Goal: Task Accomplishment & Management: Manage account settings

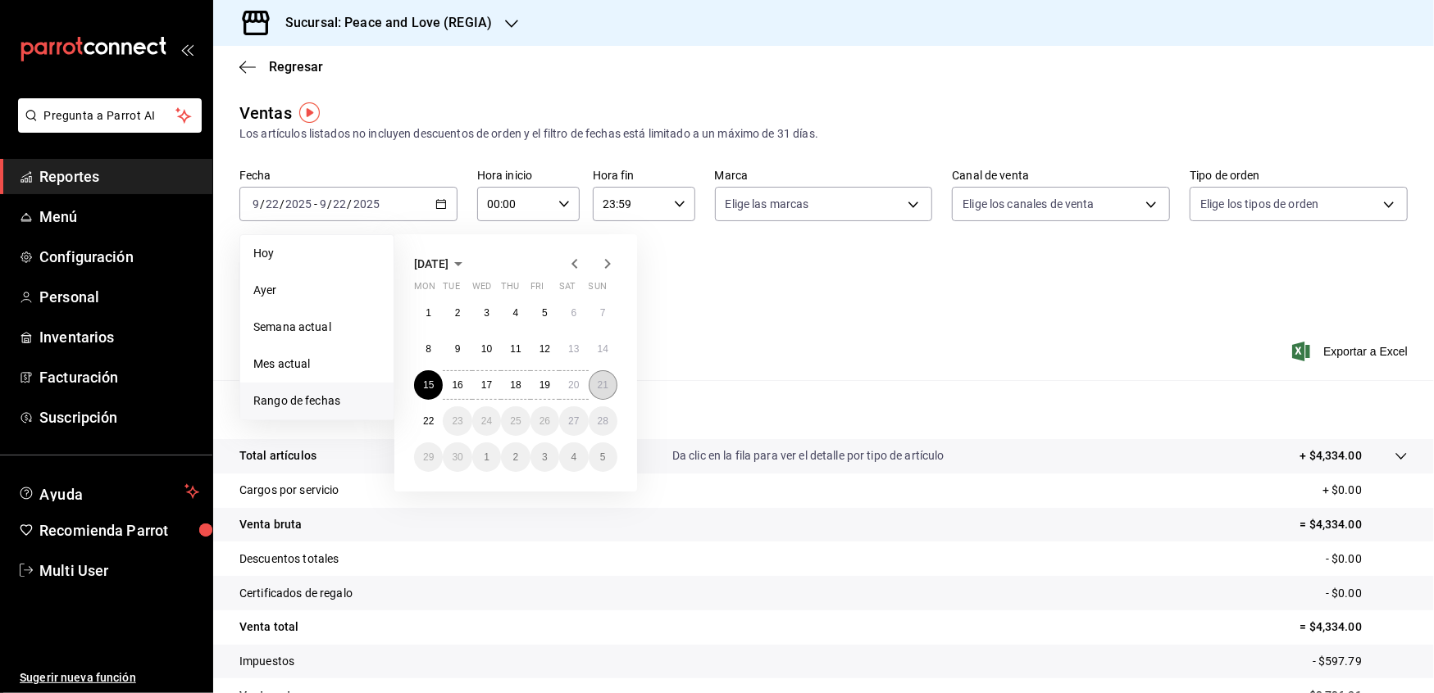
click at [592, 391] on button "21" at bounding box center [602, 385] width 29 height 30
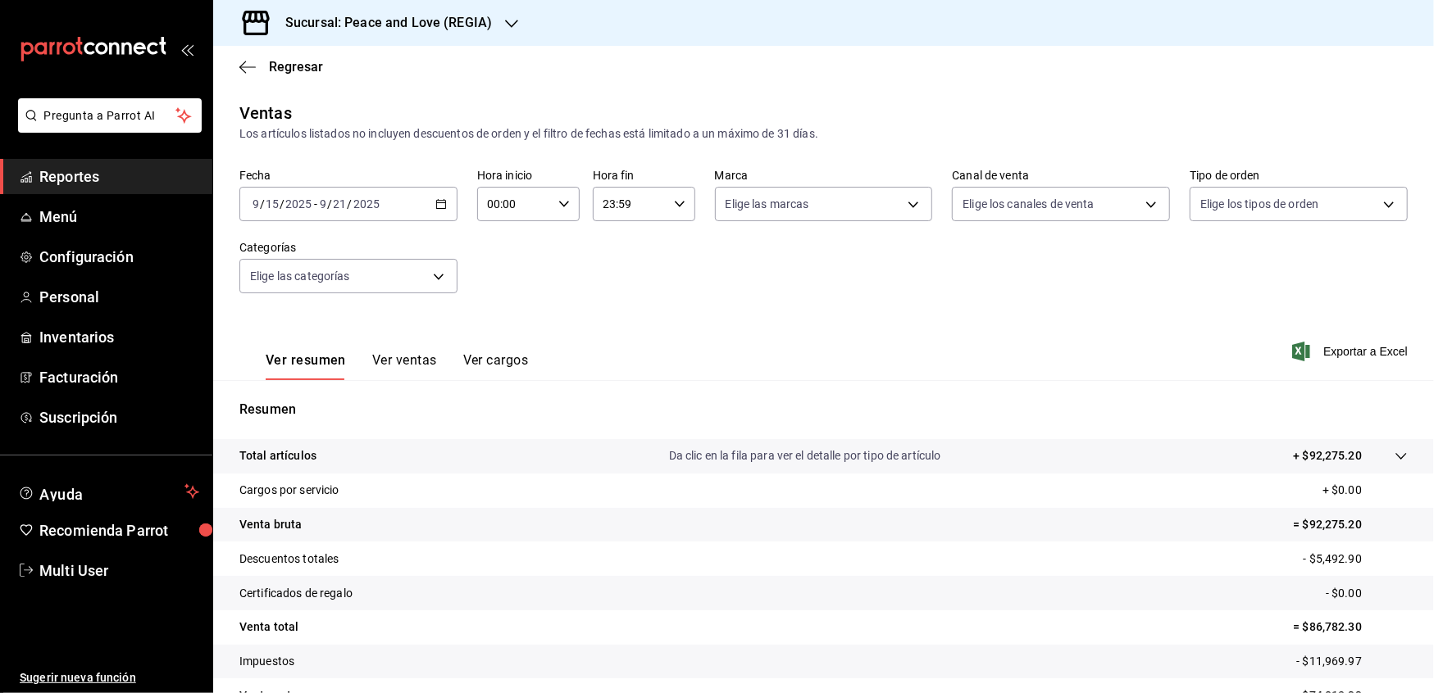
scroll to position [92, 0]
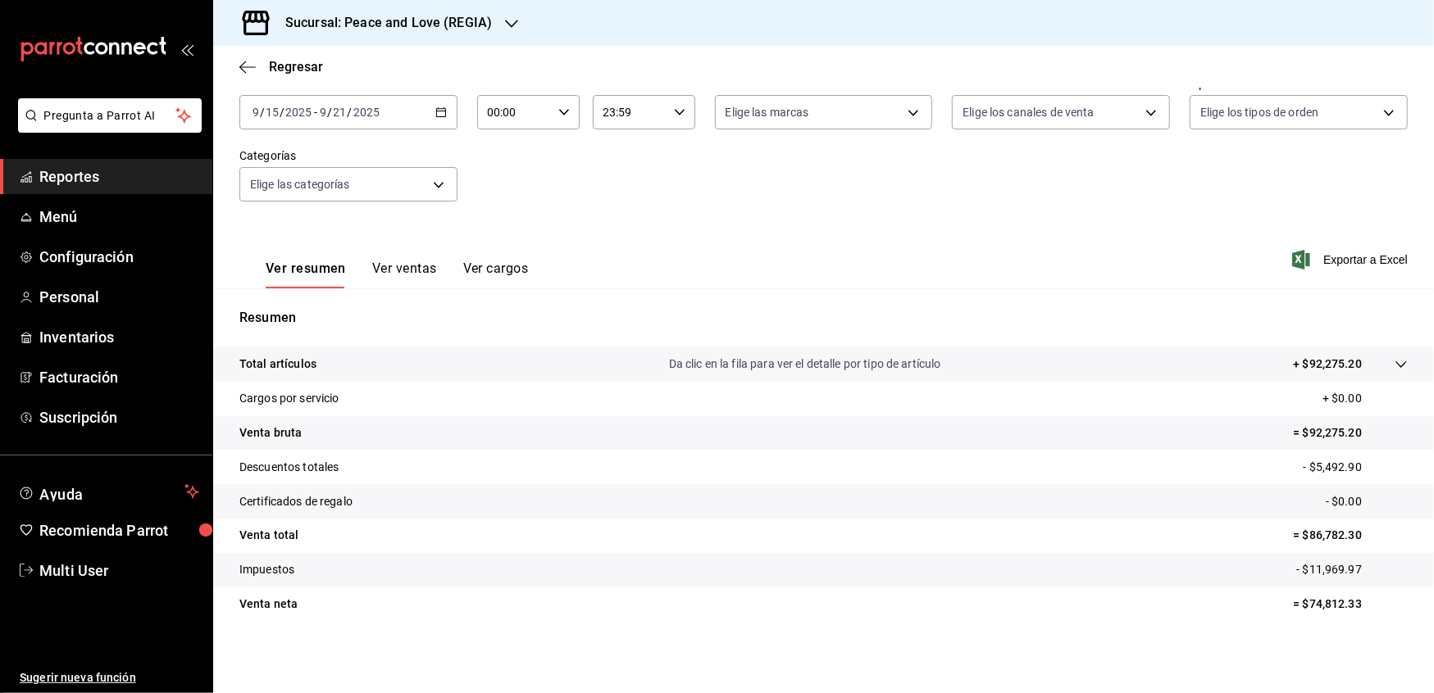
click at [489, 30] on div "Sucursal: Peace and Love (REGIA)" at bounding box center [375, 23] width 298 height 46
click at [341, 76] on span "Peace and Love (MTY 2)" at bounding box center [288, 70] width 125 height 17
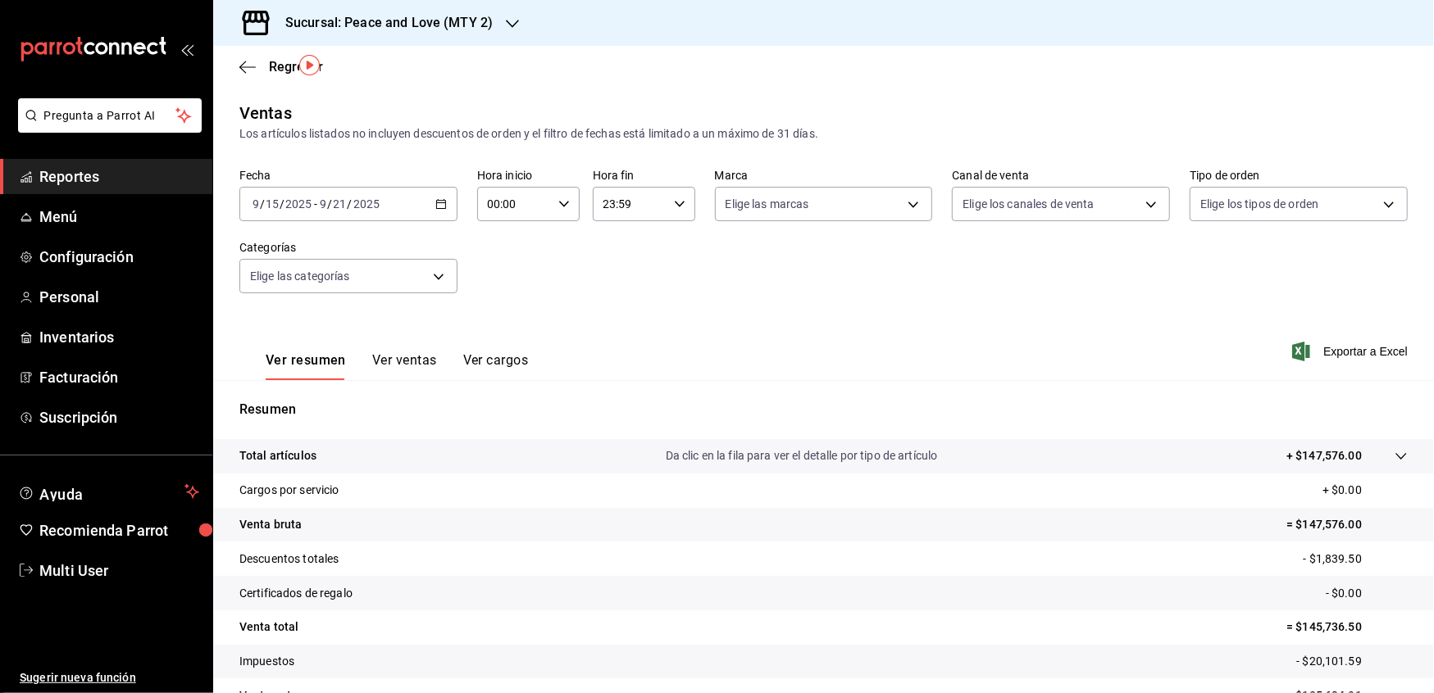
scroll to position [92, 0]
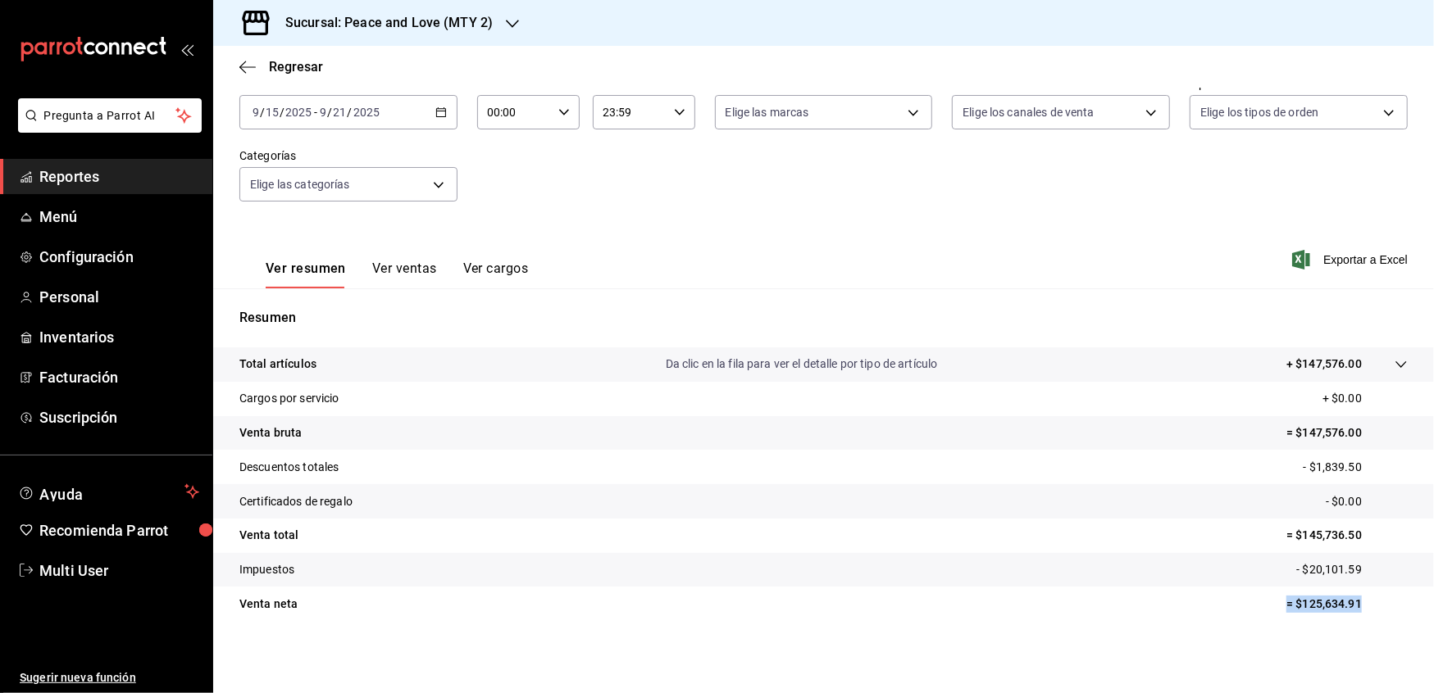
drag, startPoint x: 1351, startPoint y: 605, endPoint x: 1266, endPoint y: 601, distance: 84.5
click at [1266, 601] on tr "Venta neta = $125,634.91" at bounding box center [823, 604] width 1220 height 34
copy p "= $125,634.91"
click at [98, 175] on span "Reportes" at bounding box center [119, 177] width 160 height 22
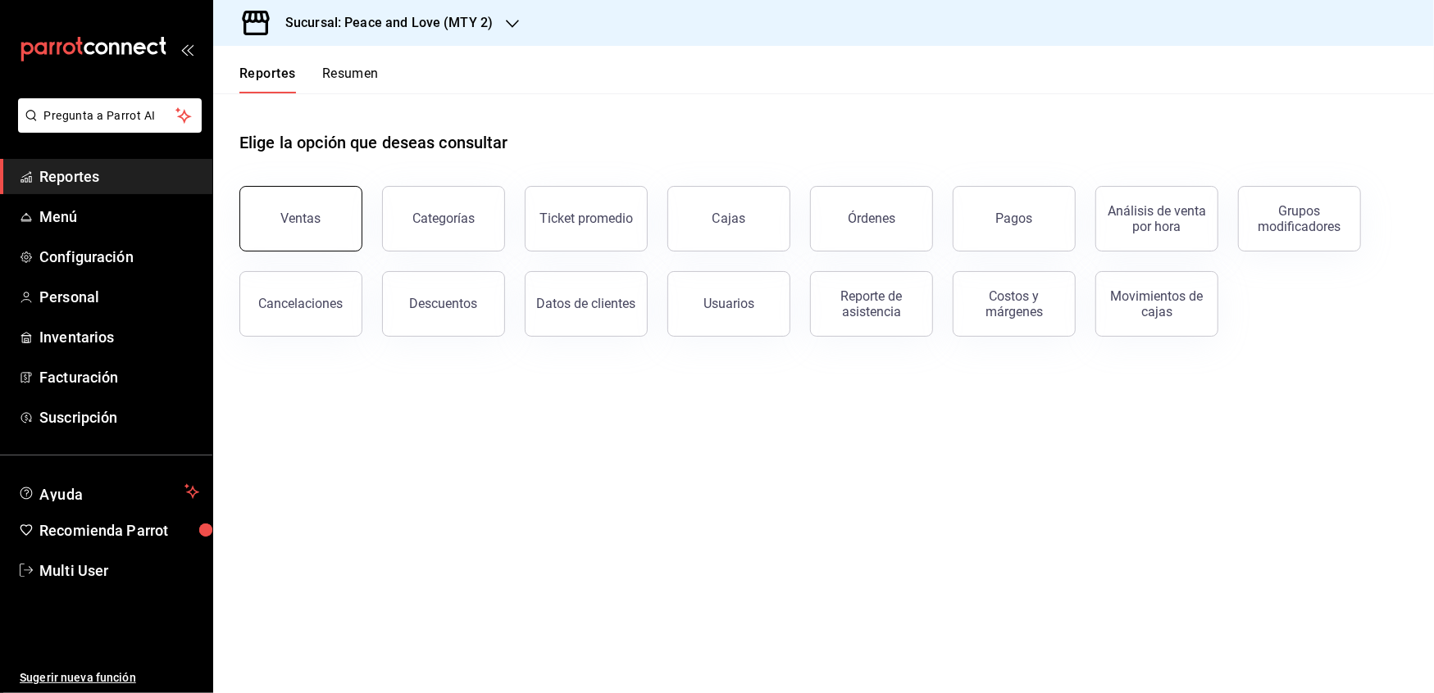
click at [283, 194] on button "Ventas" at bounding box center [300, 219] width 123 height 66
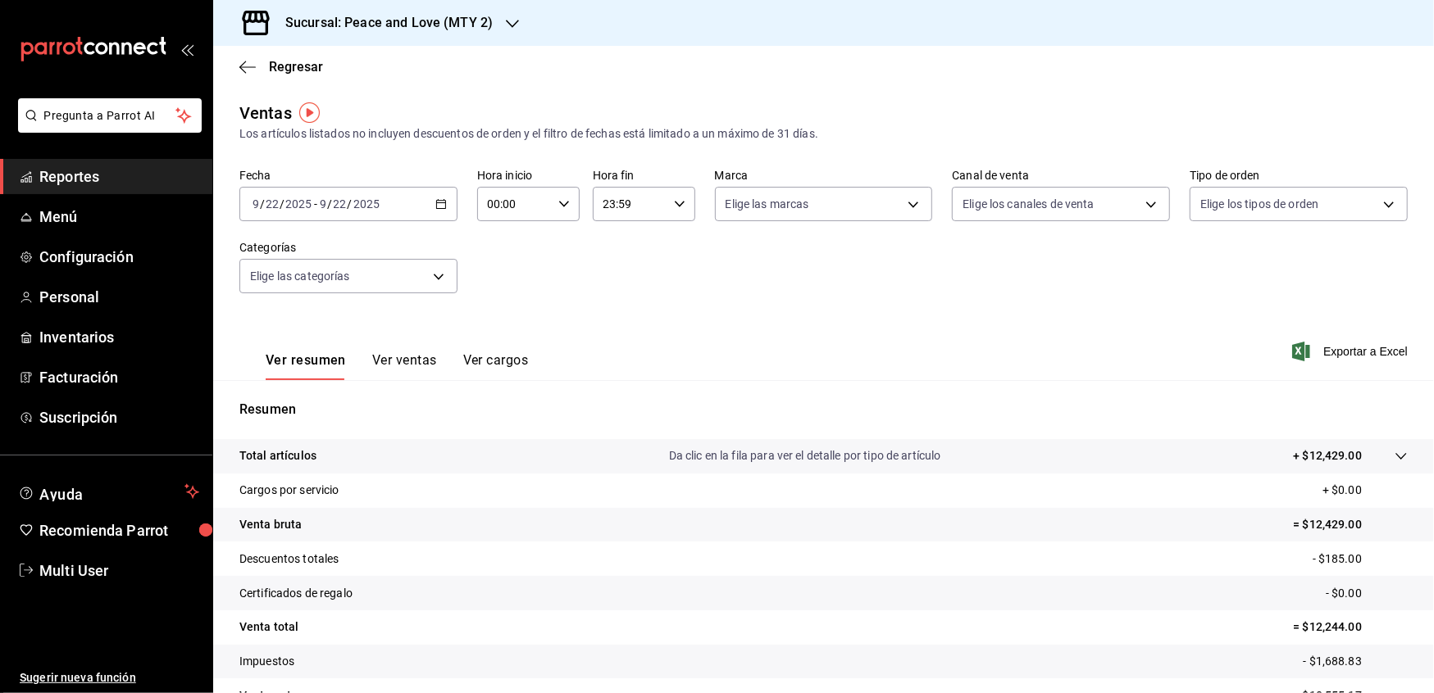
click at [498, 30] on div "Sucursal: Peace and Love (MTY 2)" at bounding box center [375, 23] width 299 height 46
click at [322, 113] on span "Peace and Love (REGIA)" at bounding box center [289, 107] width 126 height 17
click at [416, 362] on button "Ver ventas" at bounding box center [404, 366] width 65 height 28
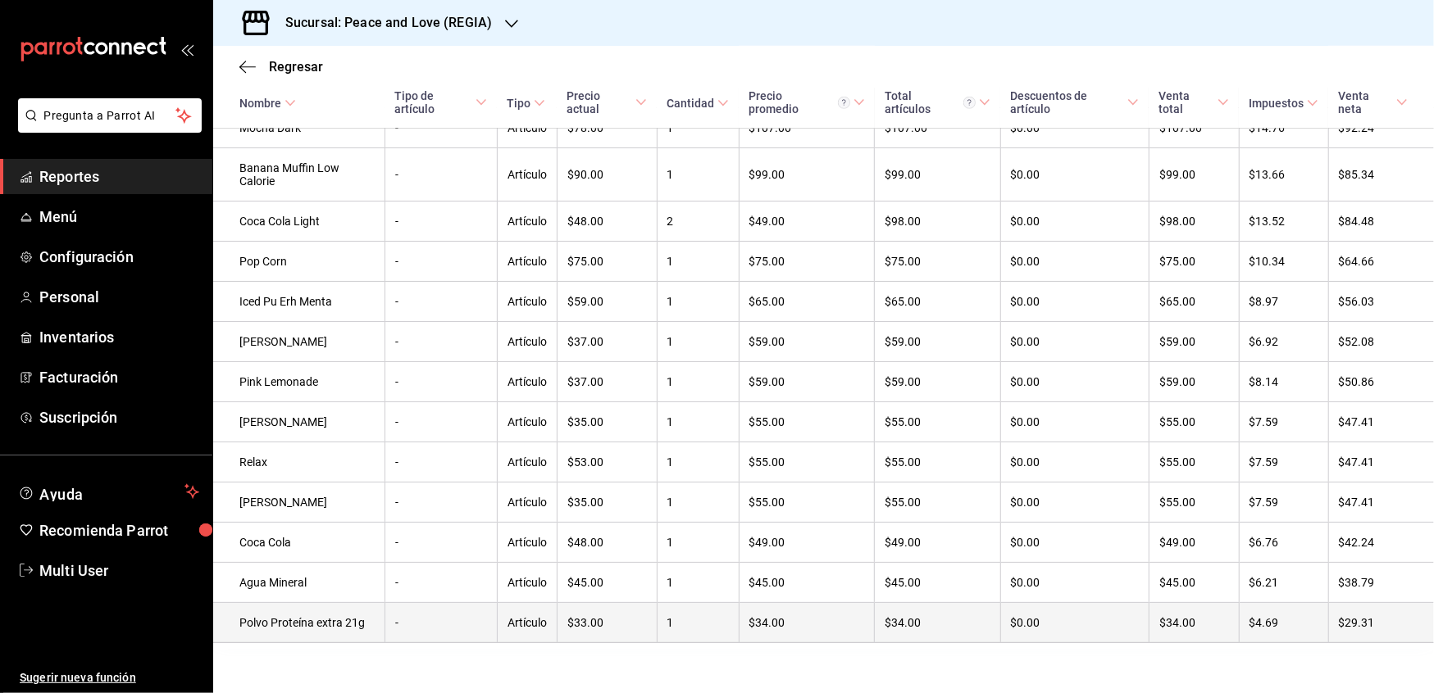
scroll to position [1174, 0]
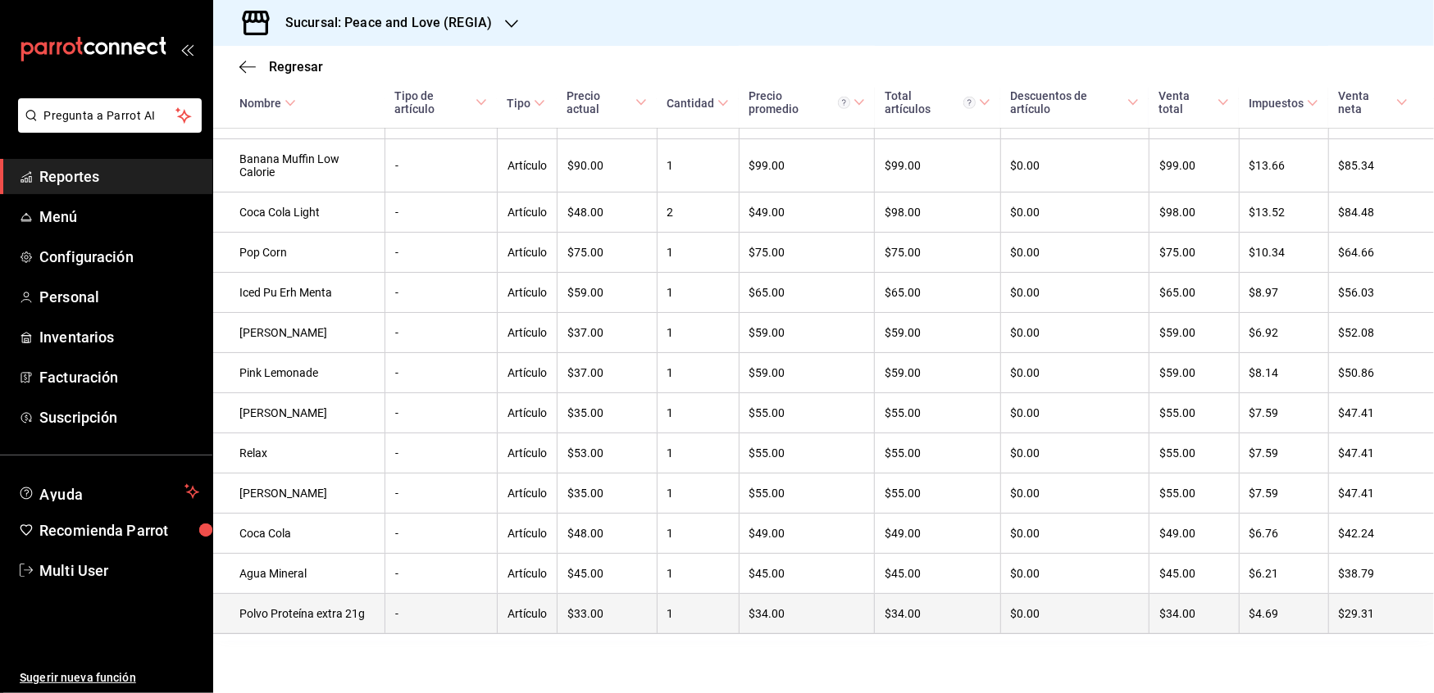
click at [329, 615] on td "Polvo Proteína extra 21g" at bounding box center [298, 614] width 171 height 40
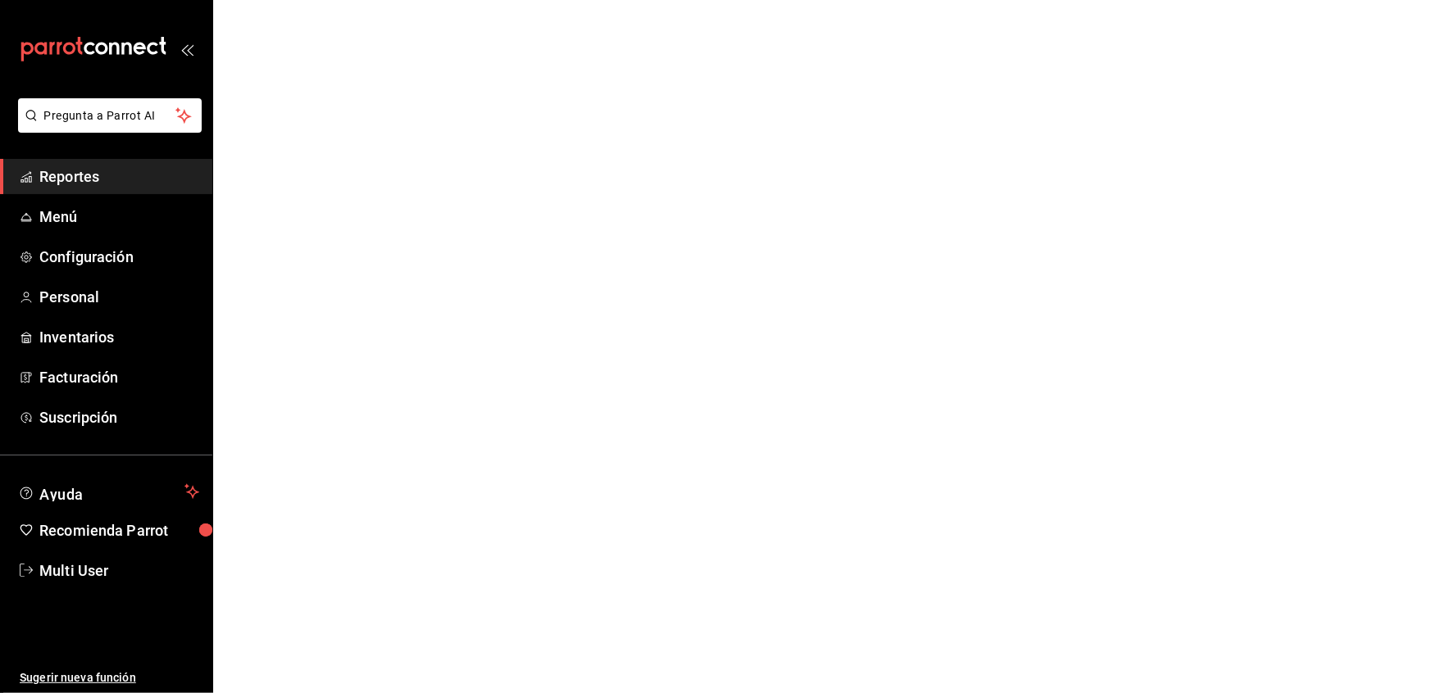
click at [613, 0] on html "Pregunta a Parrot AI Reportes Menú Configuración Personal Inventarios Facturaci…" at bounding box center [717, 0] width 1434 height 0
click at [57, 225] on span "Menú" at bounding box center [119, 217] width 160 height 22
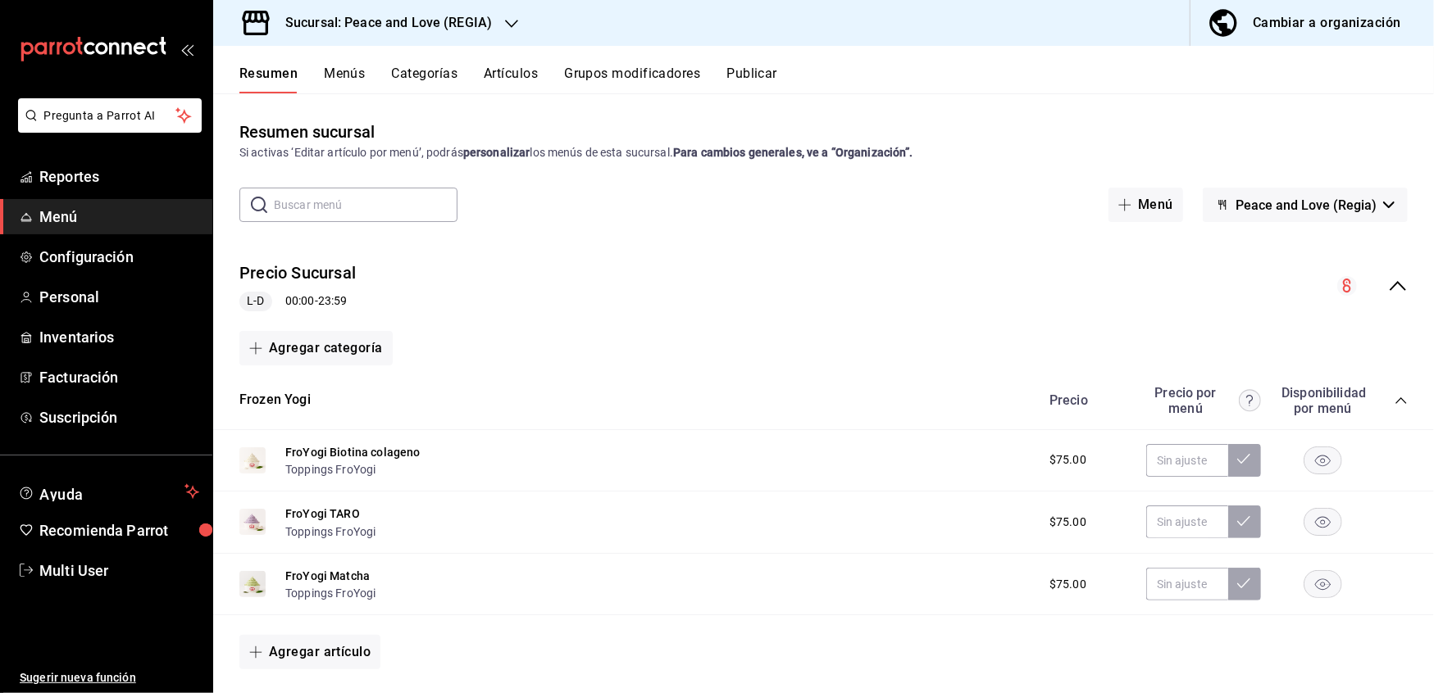
click at [641, 77] on button "Grupos modificadores" at bounding box center [632, 80] width 136 height 28
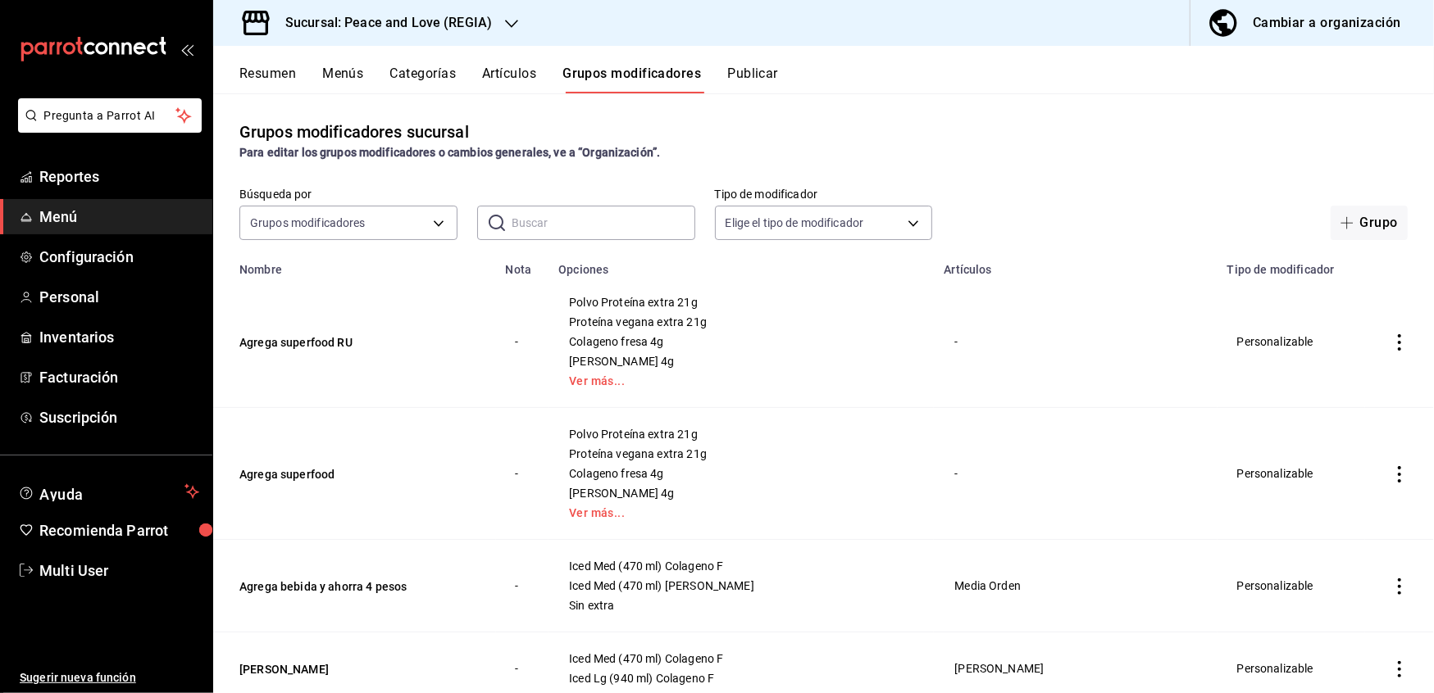
click at [507, 80] on button "Artículos" at bounding box center [509, 80] width 54 height 28
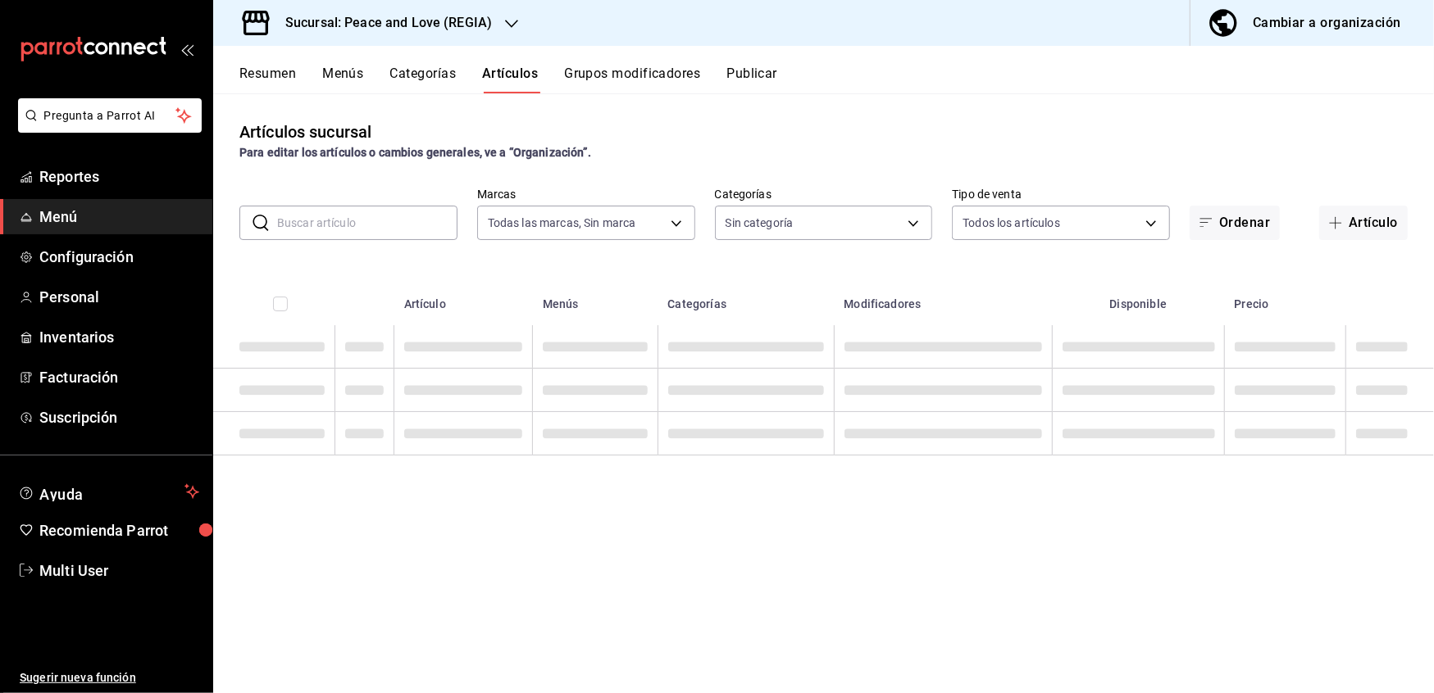
type input "780de6c3-f470-4b44-be31-c32851f7ca43,b85f7ad2-7a39-4315-ad88-8037392a3341"
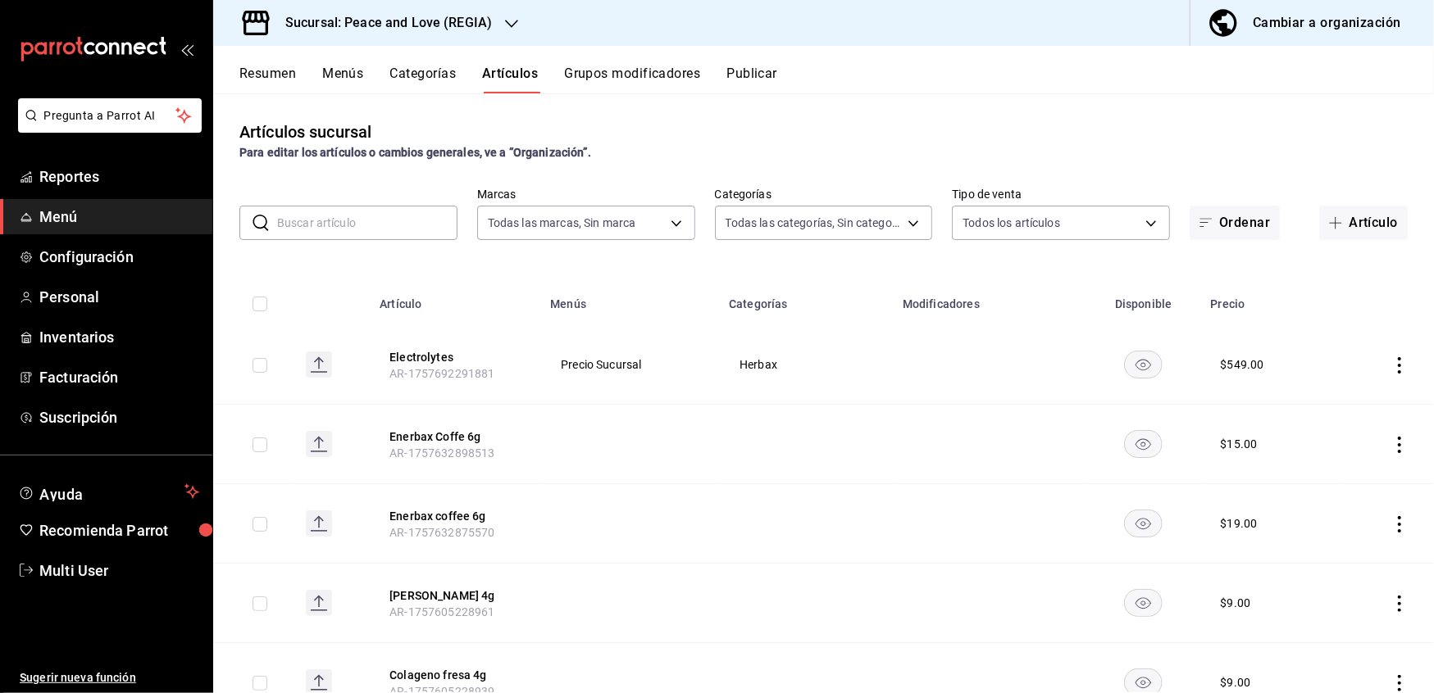
type input "0e5484a3-2c5e-4b4b-bf64-902b5296a951,07c269e0-96b8-456e-ad80-cead1970f3df,86033…"
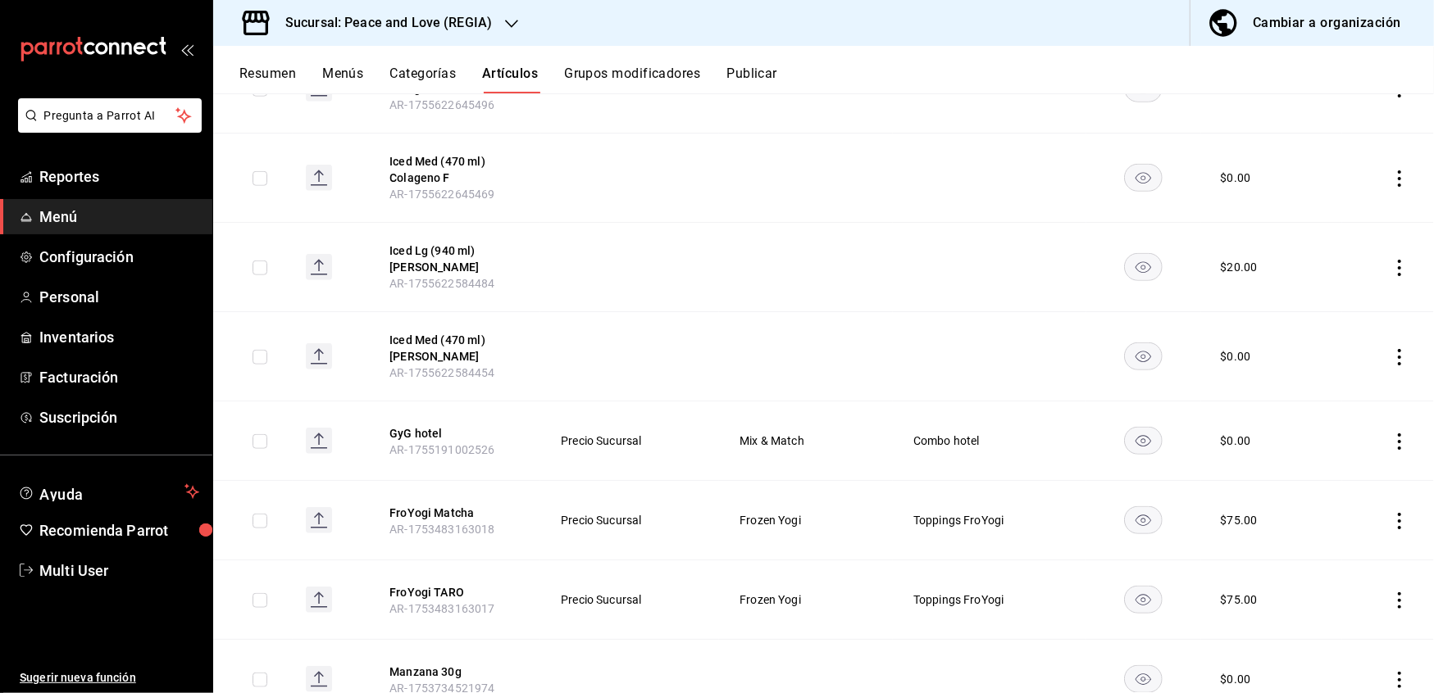
scroll to position [1034, 0]
click at [411, 440] on button "GyG hotel" at bounding box center [454, 433] width 131 height 16
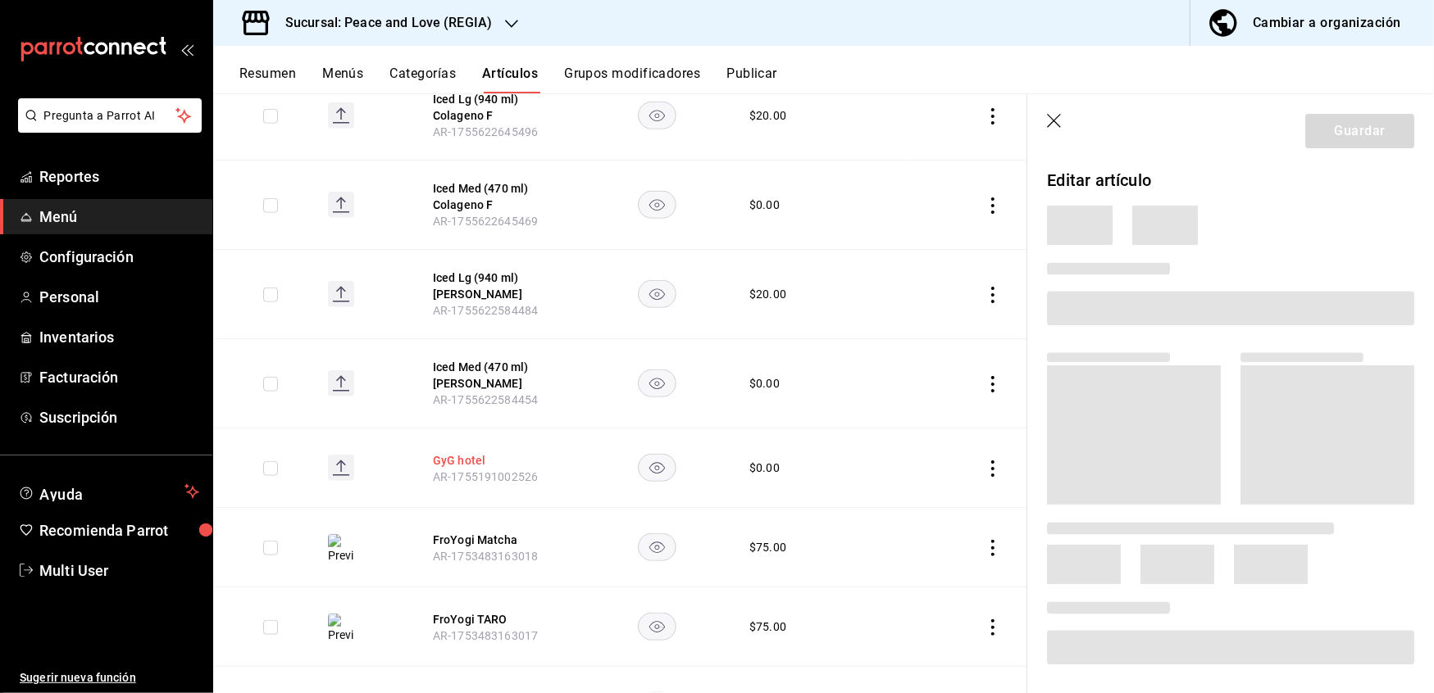
scroll to position [1007, 0]
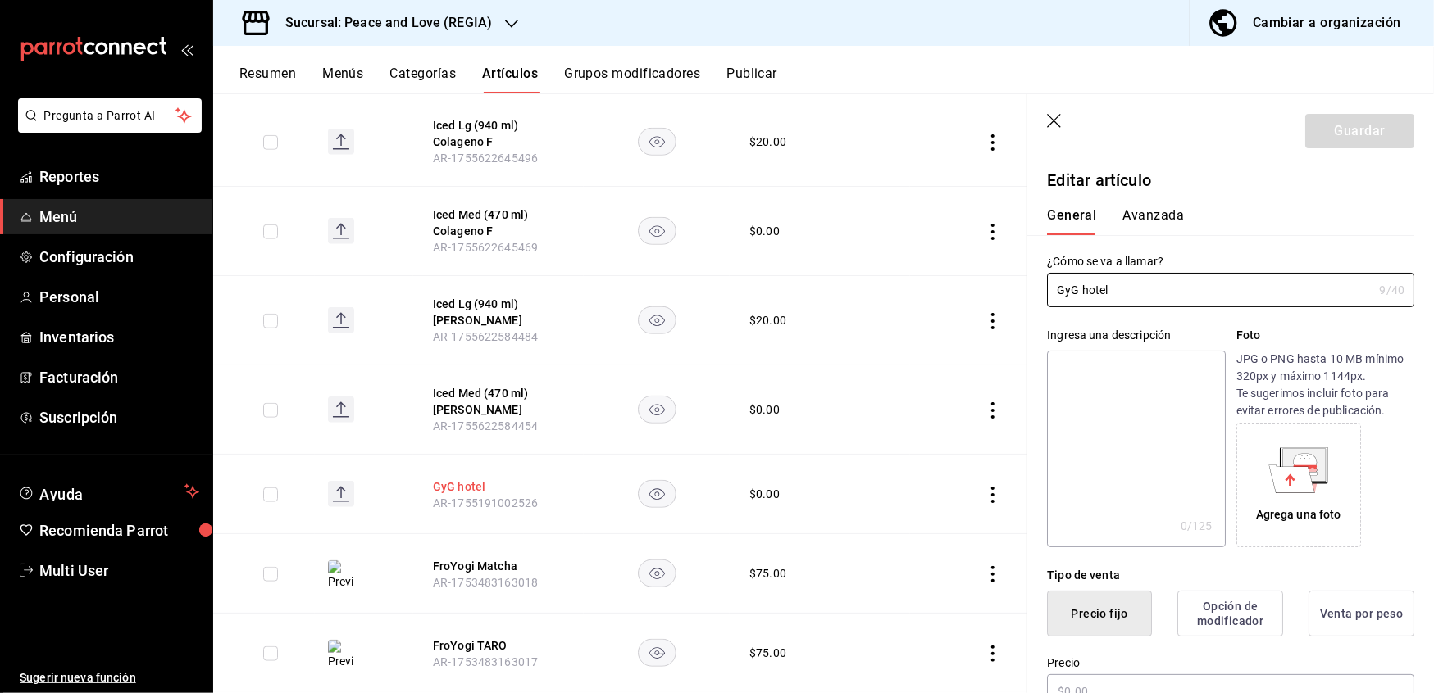
type input "$0.00"
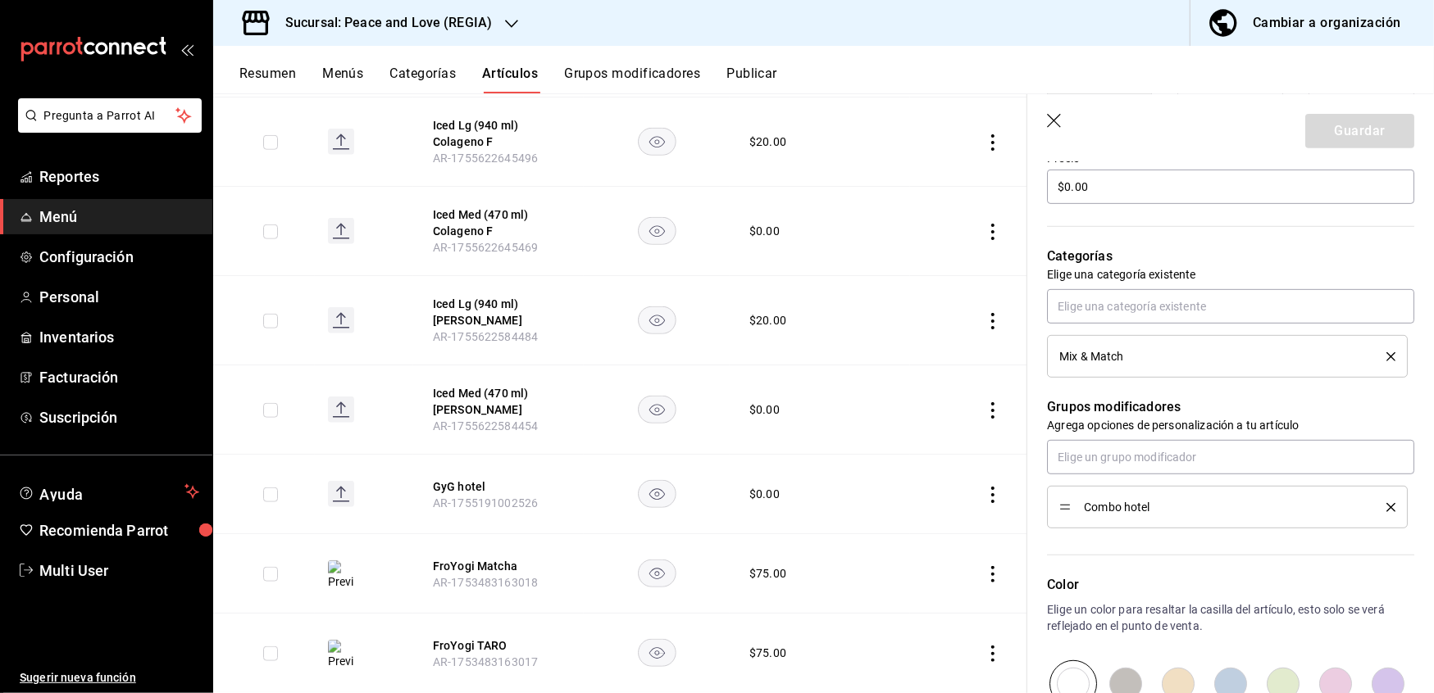
scroll to position [506, 0]
click at [611, 84] on button "Grupos modificadores" at bounding box center [632, 80] width 136 height 28
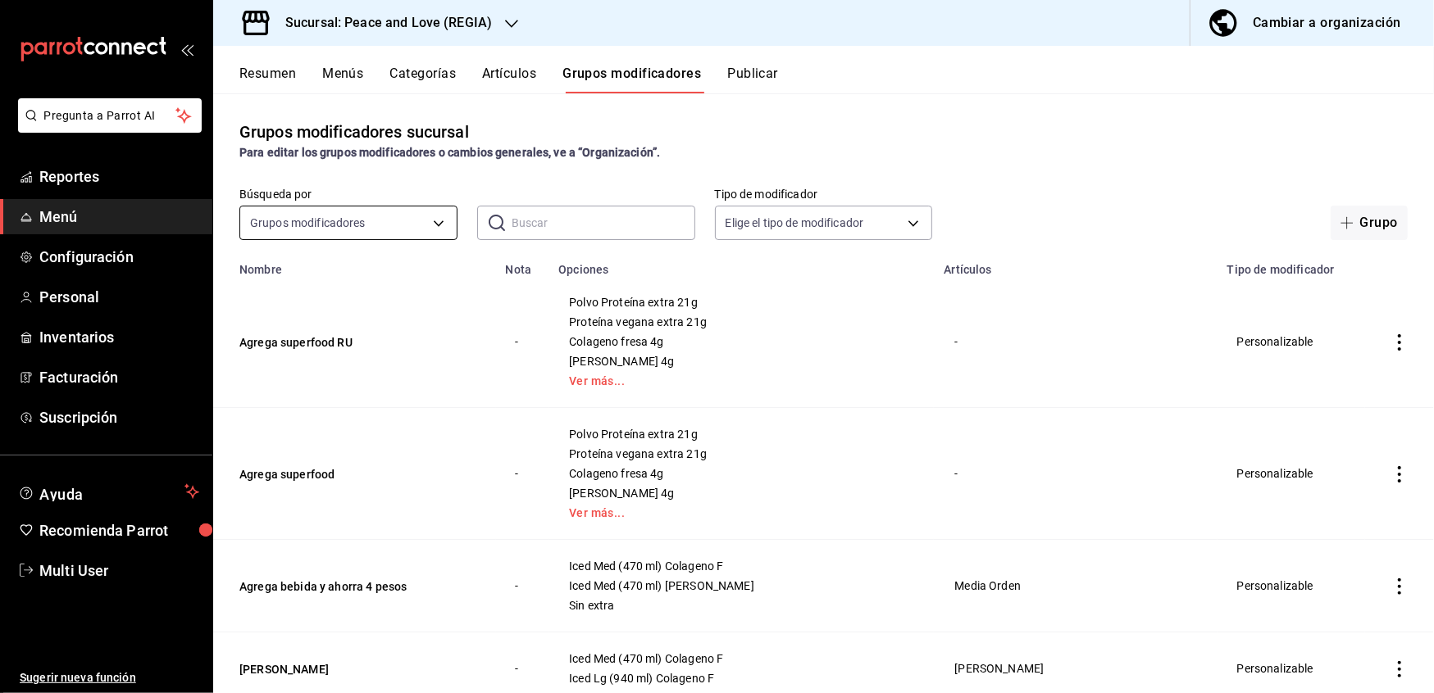
click at [400, 224] on body "Pregunta a Parrot AI Reportes Menú Configuración Personal Inventarios Facturaci…" at bounding box center [717, 346] width 1434 height 693
click at [532, 223] on div at bounding box center [717, 346] width 1434 height 693
click at [532, 223] on input "text" at bounding box center [603, 223] width 184 height 33
type input "hotel"
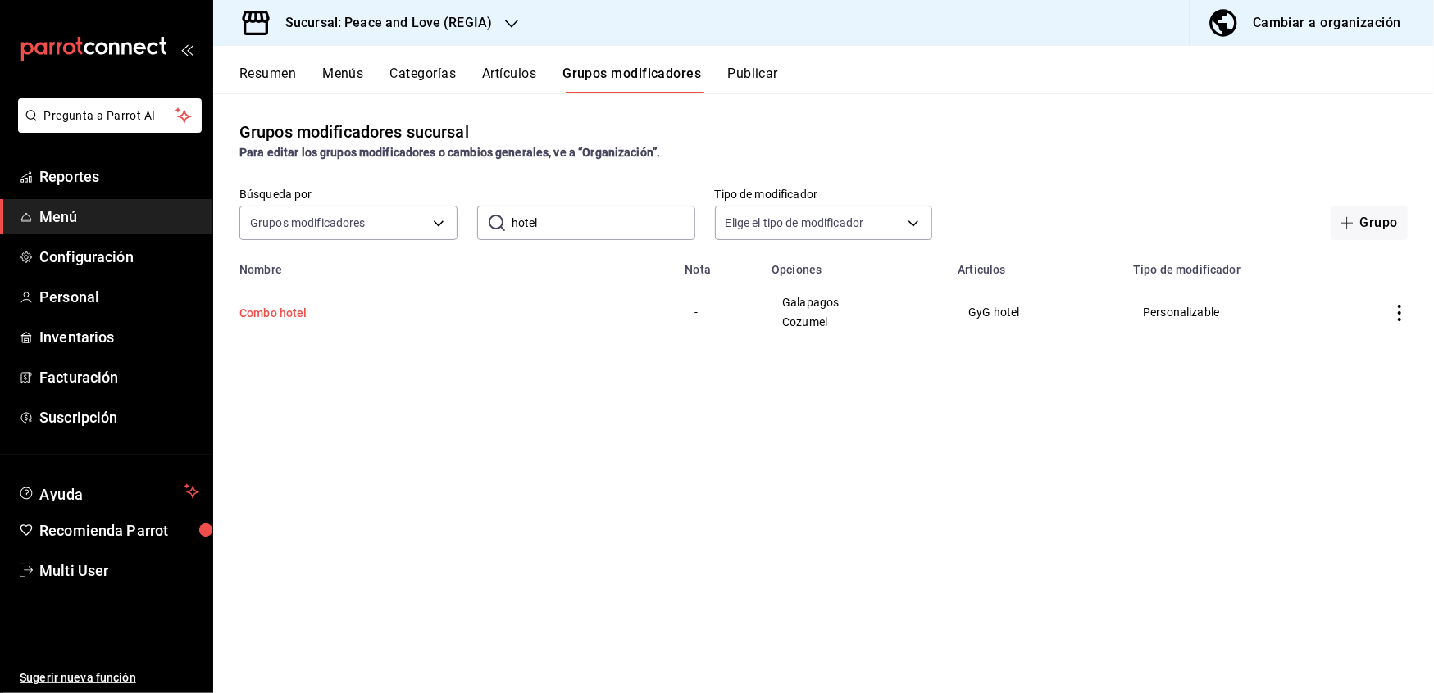
click at [285, 321] on button "Combo hotel" at bounding box center [337, 313] width 197 height 16
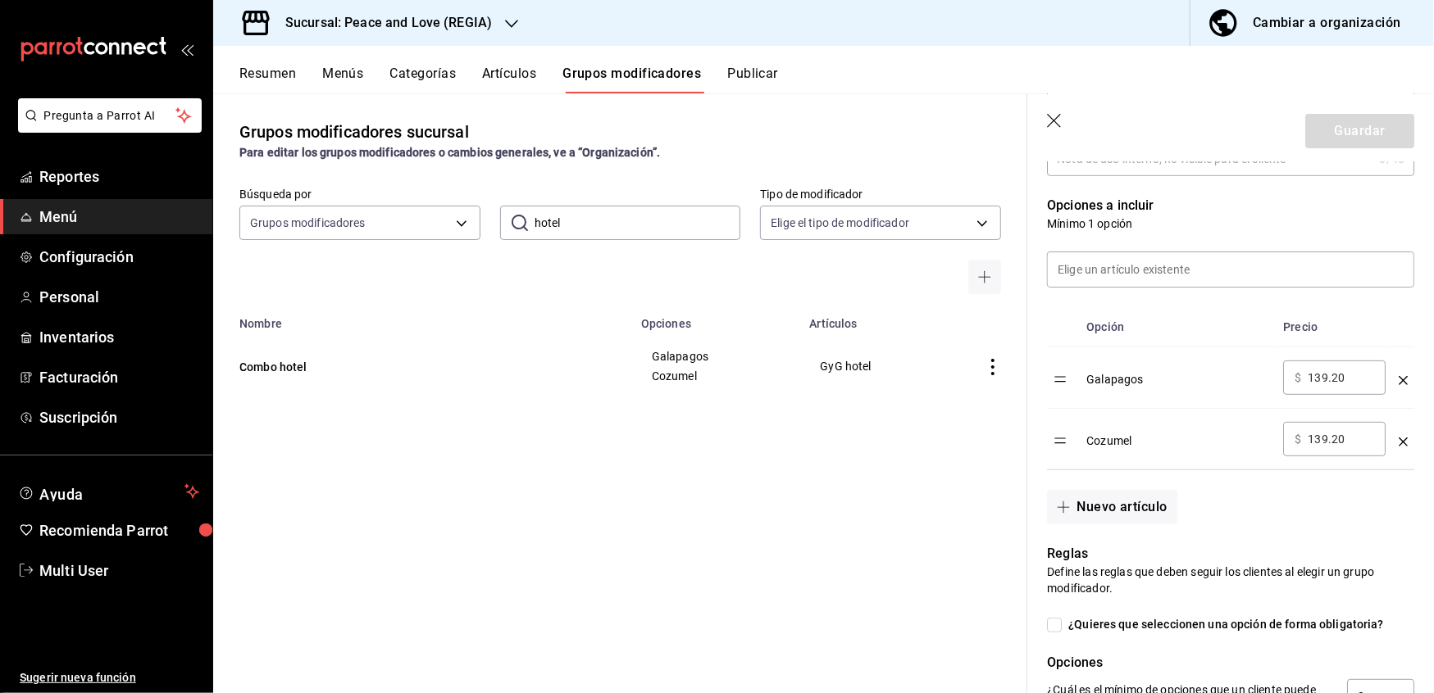
scroll to position [393, 0]
click at [863, 544] on div "Grupos modificadores sucursal Para editar los grupos modificadores o cambios ge…" at bounding box center [620, 392] width 814 height 599
